Goal: Information Seeking & Learning: Learn about a topic

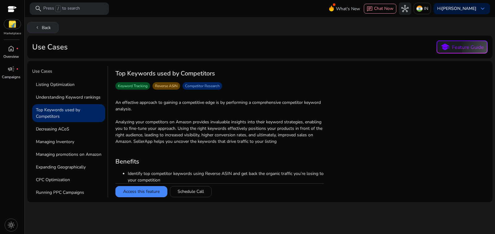
click at [40, 24] on button "chevron_left Back" at bounding box center [42, 27] width 31 height 11
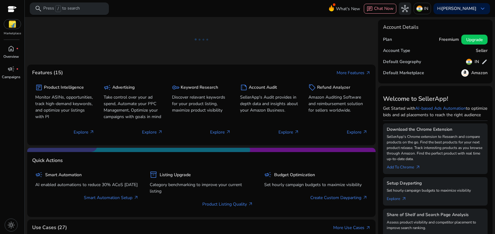
click at [54, 7] on p "Press / to search" at bounding box center [61, 8] width 37 height 7
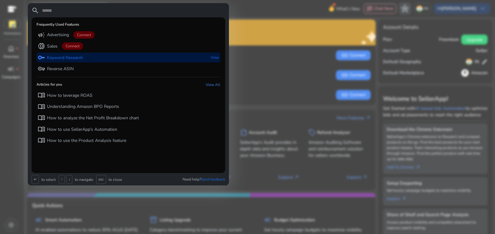
click at [56, 55] on p "Keyword Research" at bounding box center [65, 58] width 36 height 6
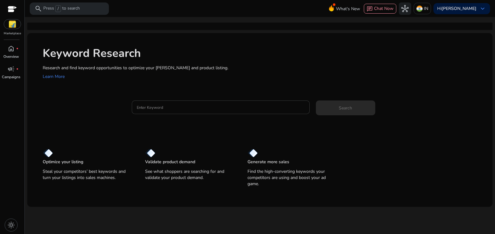
click at [166, 104] on input "Enter Keyword" at bounding box center [221, 107] width 168 height 7
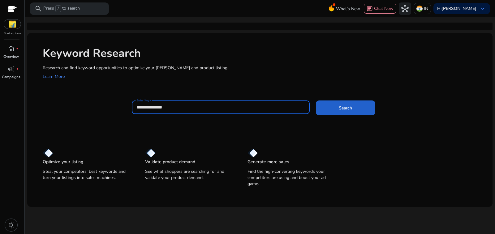
type input "**********"
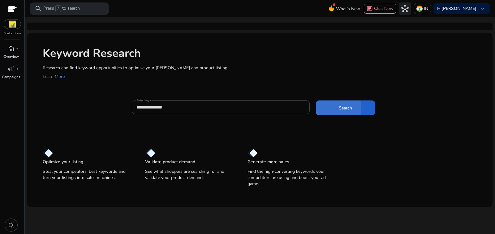
click at [319, 101] on span at bounding box center [345, 108] width 59 height 15
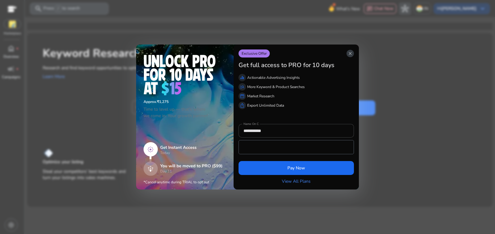
click at [352, 56] on span "close" at bounding box center [350, 53] width 5 height 5
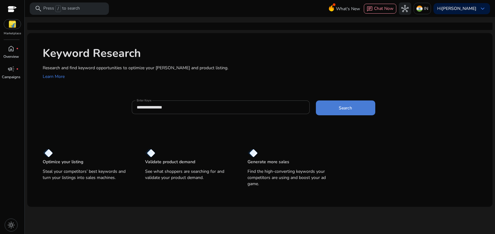
click at [351, 101] on span at bounding box center [345, 108] width 59 height 15
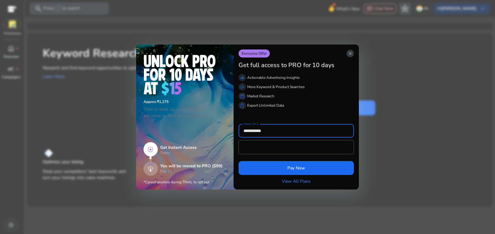
click at [353, 56] on span "close" at bounding box center [350, 53] width 5 height 5
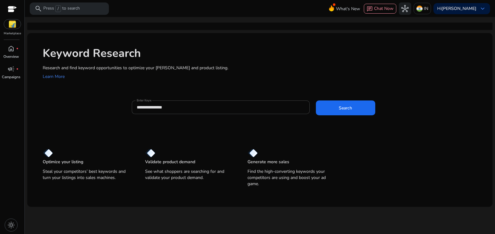
click at [13, 6] on div at bounding box center [12, 9] width 9 height 7
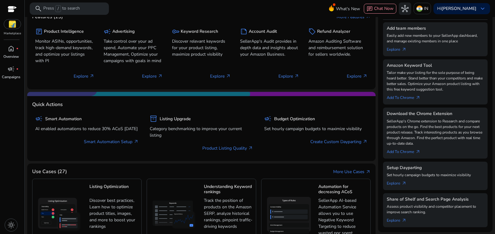
scroll to position [71, 0]
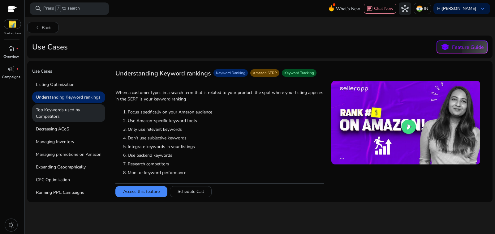
click at [76, 104] on p "Top Keywords used by Competitors" at bounding box center [68, 113] width 73 height 18
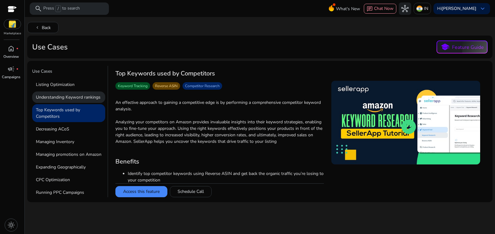
click at [71, 92] on p "Understanding Keyword rankings" at bounding box center [68, 97] width 73 height 11
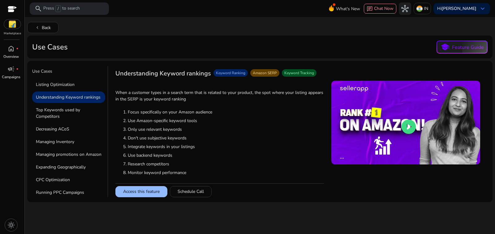
click at [141, 188] on button "Access this feature" at bounding box center [141, 191] width 52 height 11
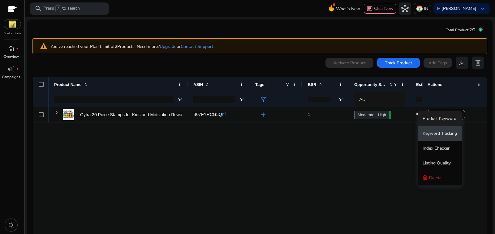
click at [456, 132] on span "Keyword Tracking" at bounding box center [440, 134] width 34 height 6
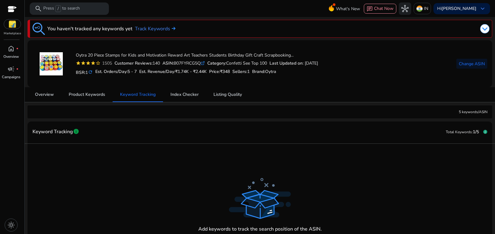
scroll to position [37, 0]
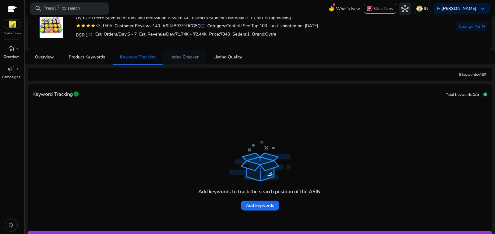
click at [175, 55] on span "Index Checker" at bounding box center [185, 57] width 28 height 4
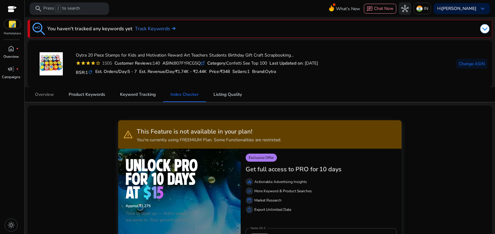
click at [47, 95] on span "Overview" at bounding box center [44, 94] width 19 height 15
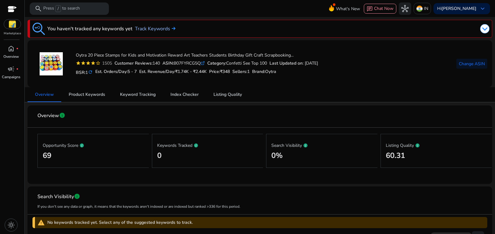
click at [135, 27] on link "Track Keywords" at bounding box center [155, 28] width 41 height 7
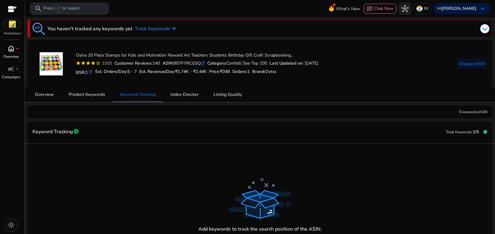
click at [8, 54] on p "Overview" at bounding box center [10, 57] width 15 height 6
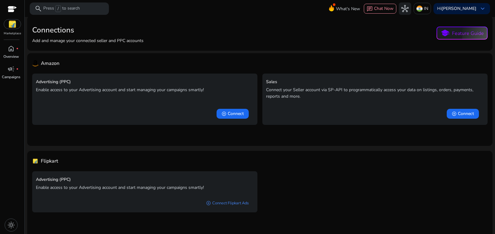
scroll to position [6, 0]
click at [12, 7] on div at bounding box center [12, 9] width 9 height 7
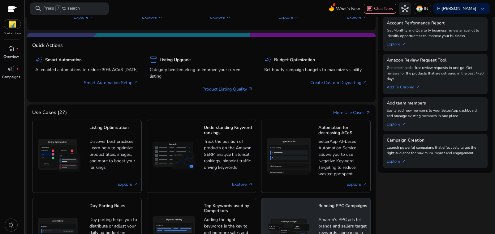
scroll to position [163, 0]
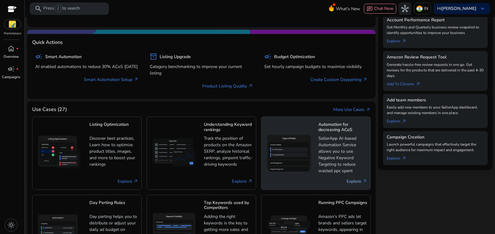
click at [355, 178] on link "Explore arrow_outward" at bounding box center [357, 181] width 21 height 6
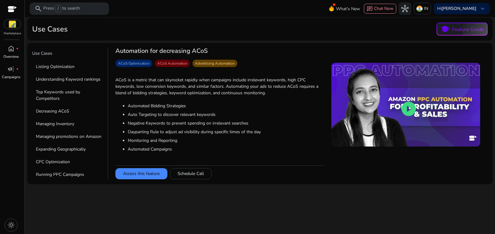
scroll to position [21, 0]
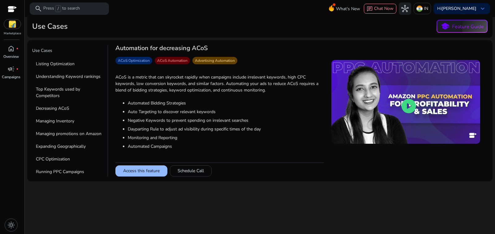
click at [132, 166] on button "Access this feature" at bounding box center [141, 171] width 52 height 11
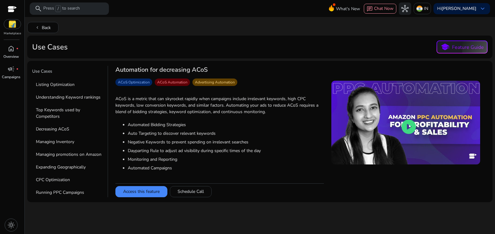
scroll to position [5, 0]
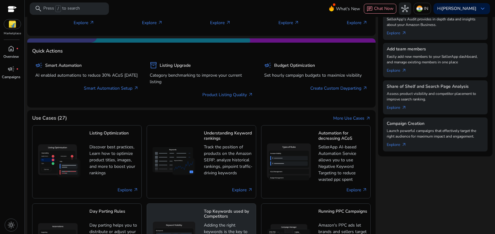
scroll to position [163, 0]
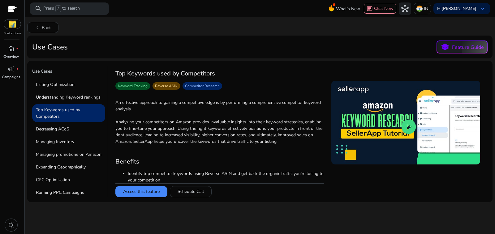
click at [15, 6] on div at bounding box center [12, 9] width 9 height 7
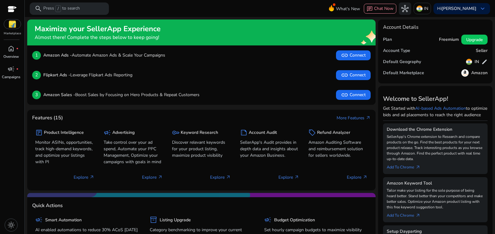
click at [12, 22] on img at bounding box center [12, 23] width 17 height 9
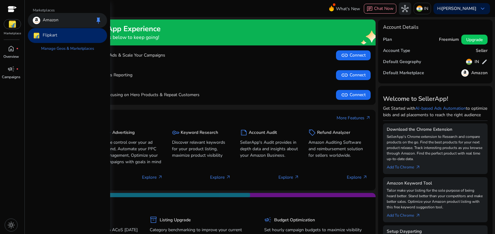
click at [45, 17] on p "Amazon" at bounding box center [51, 20] width 16 height 7
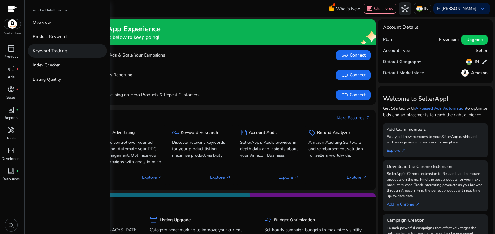
click at [51, 48] on p "Keyword Tracking" at bounding box center [50, 51] width 34 height 6
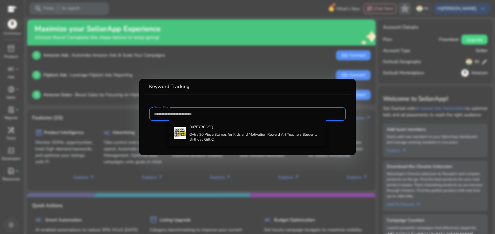
click at [247, 52] on div at bounding box center [247, 117] width 495 height 234
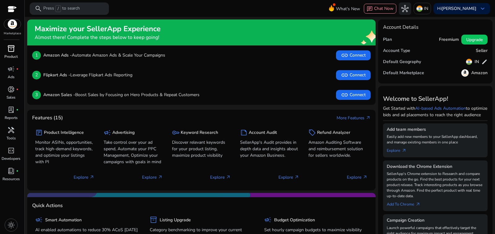
click at [10, 45] on span "inventory_2" at bounding box center [10, 48] width 7 height 7
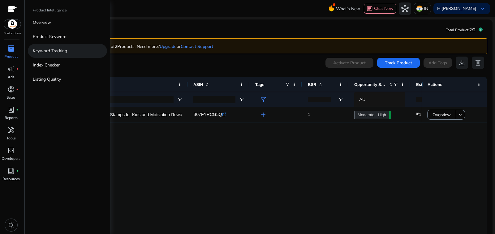
click at [42, 48] on p "Keyword Tracking" at bounding box center [50, 51] width 34 height 6
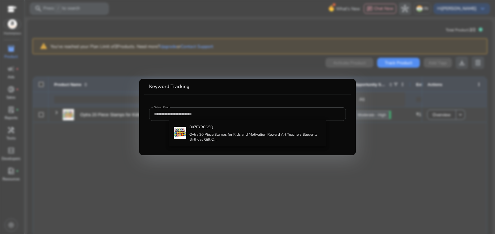
click at [7, 42] on div at bounding box center [247, 117] width 495 height 234
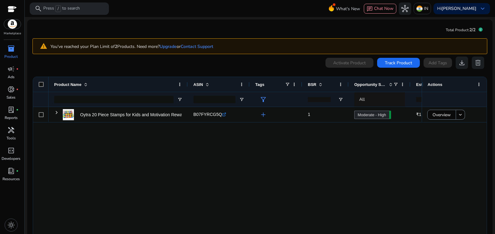
click at [8, 45] on span "inventory_2" at bounding box center [10, 48] width 7 height 7
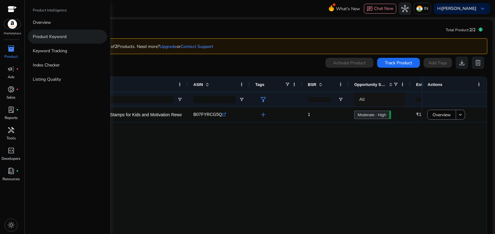
click at [53, 33] on p "Product Keyword" at bounding box center [50, 36] width 34 height 6
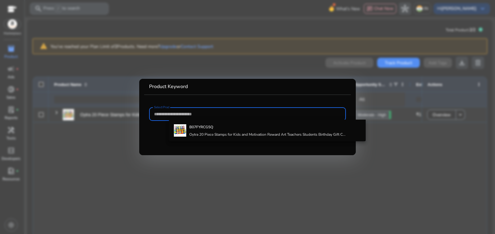
paste input "**********"
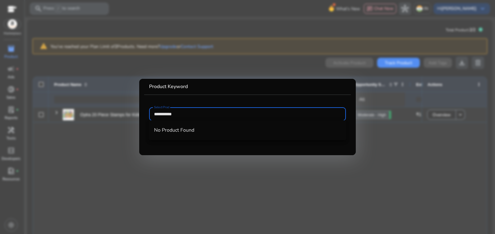
click at [164, 114] on input "**********" at bounding box center [247, 114] width 187 height 7
click at [188, 113] on input "**********" at bounding box center [247, 114] width 187 height 7
type input "**********"
drag, startPoint x: 194, startPoint y: 115, endPoint x: 153, endPoint y: 115, distance: 41.2
click at [153, 115] on div "**********" at bounding box center [247, 114] width 197 height 14
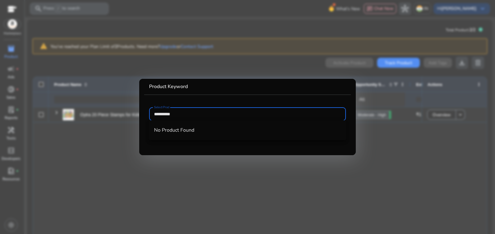
click at [361, 159] on div at bounding box center [247, 117] width 495 height 234
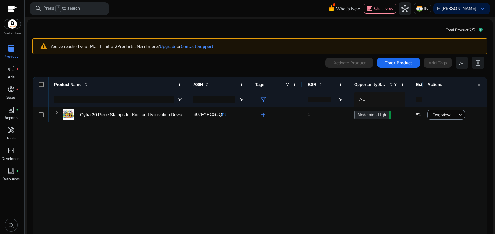
click at [11, 8] on div at bounding box center [12, 9] width 9 height 7
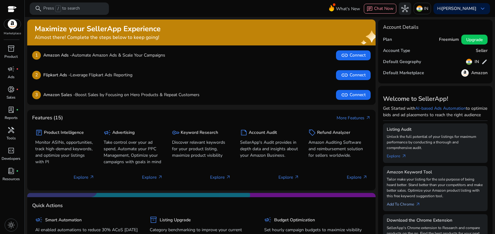
click at [398, 199] on link "Add To Chrome arrow_outward" at bounding box center [406, 203] width 39 height 9
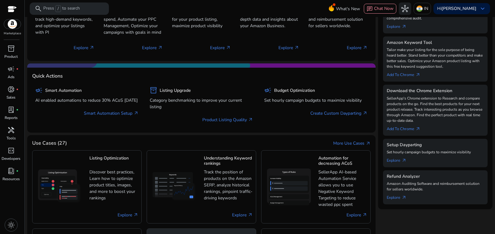
scroll to position [9, 0]
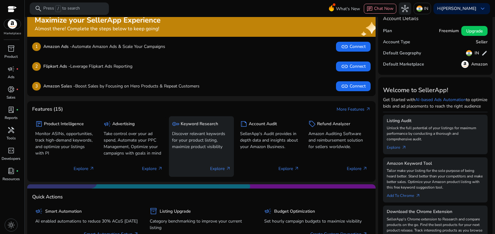
click at [209, 129] on div "key Keyword Research Discover relevant keywords for your product listing, maxim…" at bounding box center [201, 146] width 65 height 61
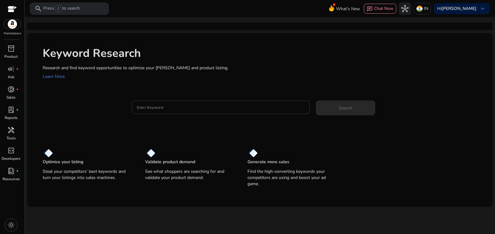
click at [218, 101] on div at bounding box center [221, 108] width 168 height 14
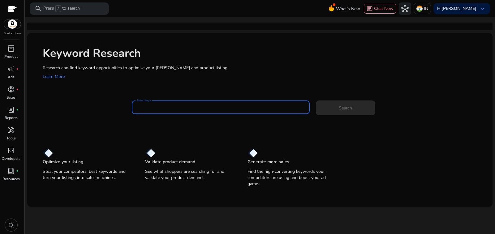
paste input "**********"
type input "**********"
click at [343, 101] on span at bounding box center [345, 108] width 59 height 15
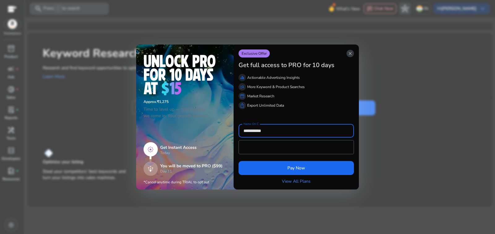
click at [353, 56] on span "close" at bounding box center [350, 53] width 5 height 5
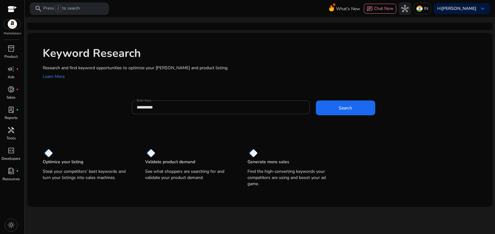
click at [341, 103] on div "**********" at bounding box center [310, 111] width 356 height 20
click at [342, 101] on span at bounding box center [345, 108] width 59 height 15
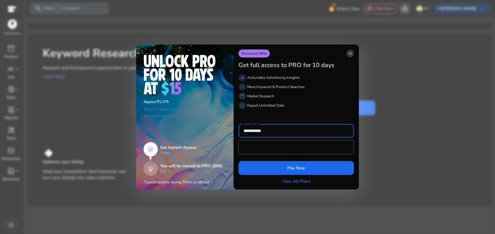
click at [353, 56] on span "close" at bounding box center [350, 53] width 5 height 5
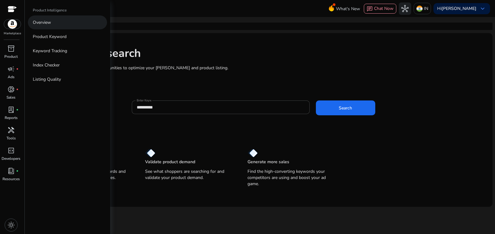
click at [41, 19] on p "Overview" at bounding box center [42, 22] width 18 height 6
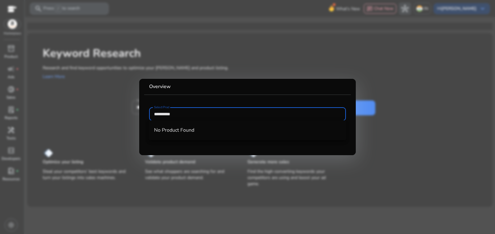
click at [300, 114] on input "**********" at bounding box center [247, 114] width 187 height 7
type input "**********"
click at [397, 89] on div at bounding box center [247, 117] width 495 height 234
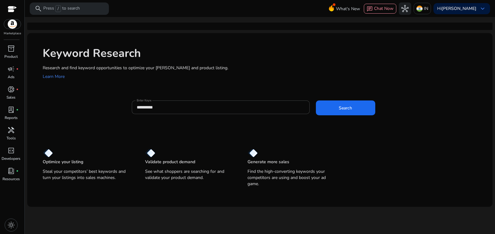
click at [8, 6] on div at bounding box center [12, 9] width 9 height 7
